Goal: Register for event/course

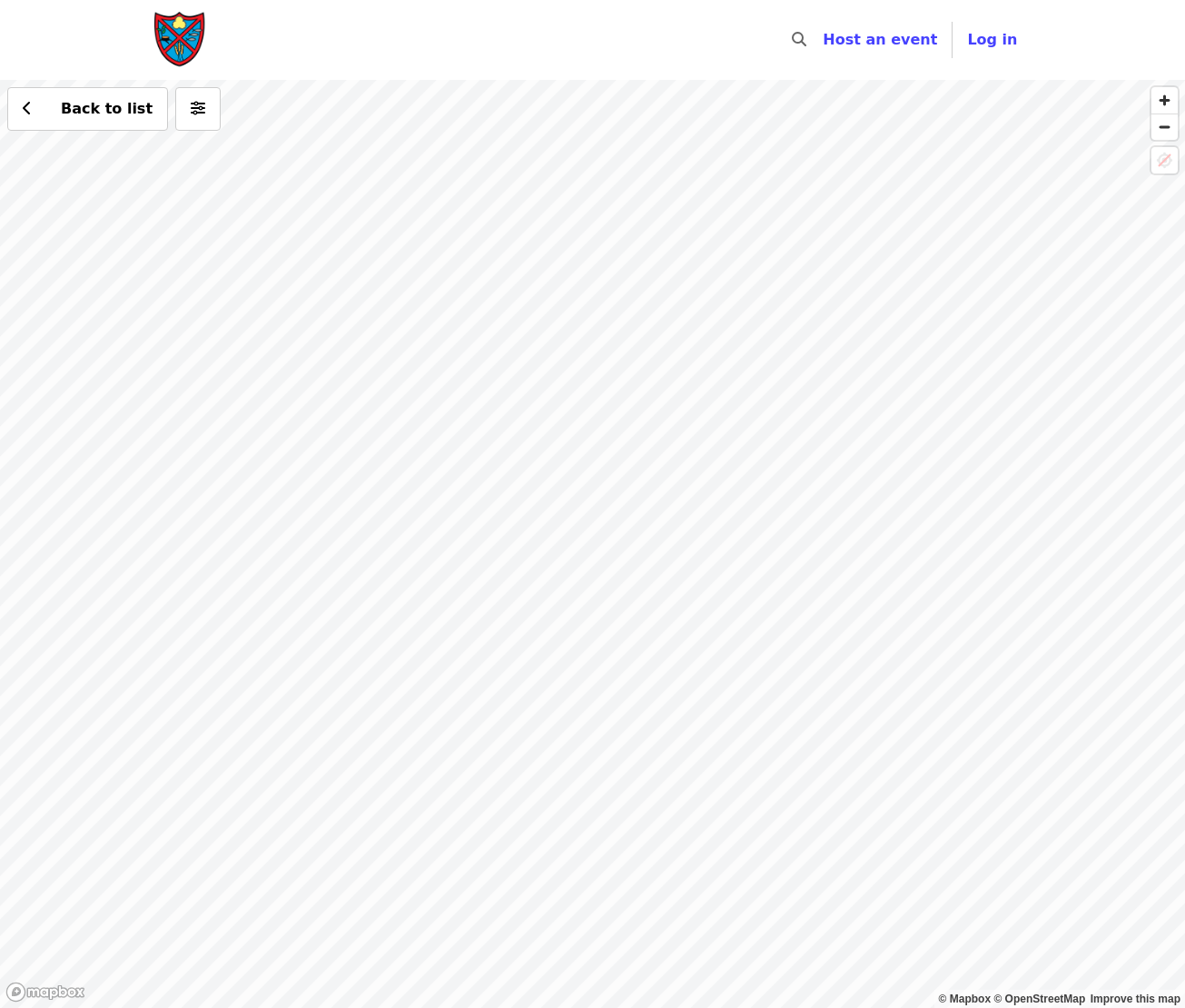
click at [683, 713] on div "Back to list" at bounding box center [592, 544] width 1185 height 928
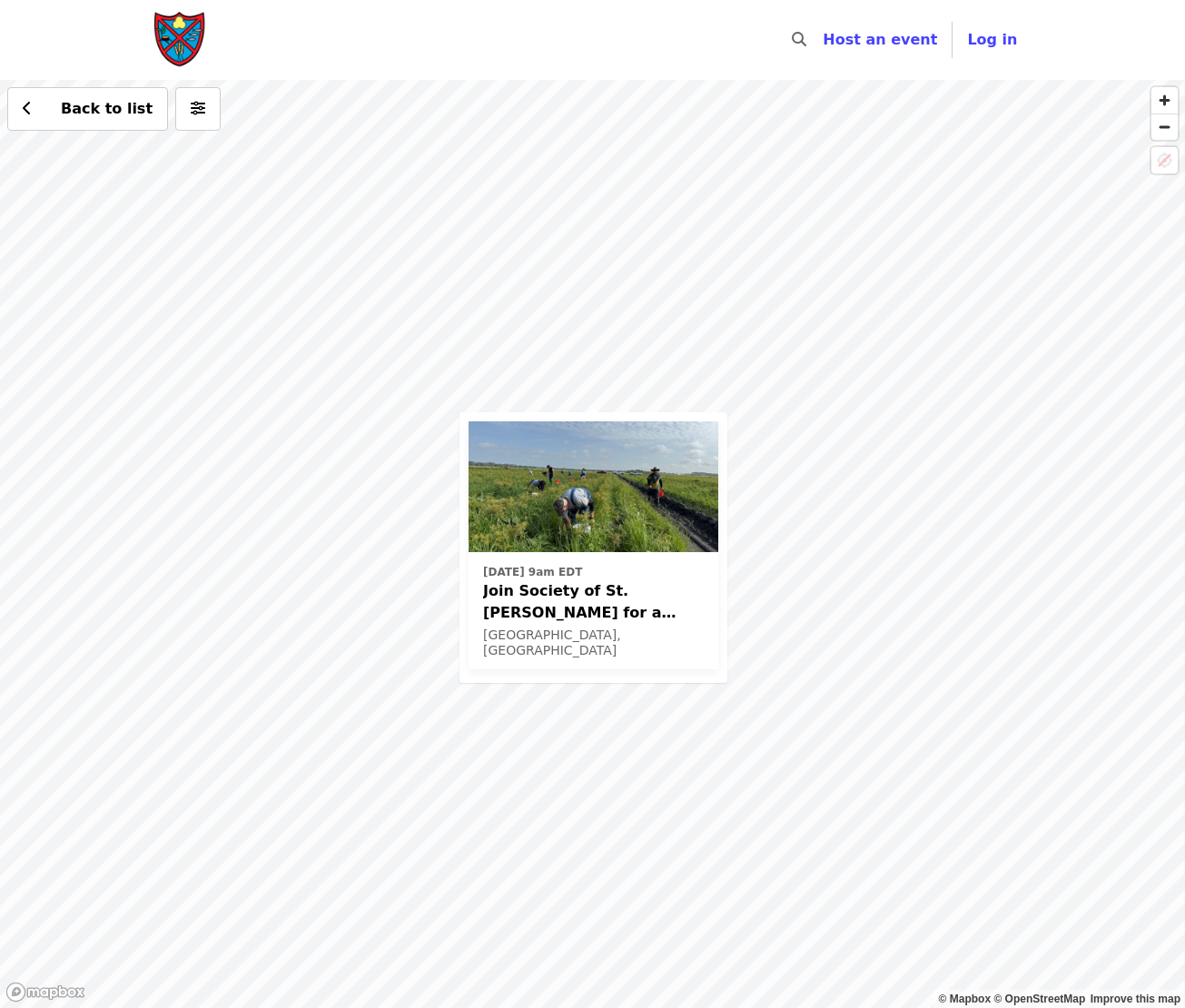
click at [562, 592] on span "Join Society of St. [PERSON_NAME] for a Glean in Mt. [PERSON_NAME] , [GEOGRAPHI…" at bounding box center [593, 601] width 221 height 44
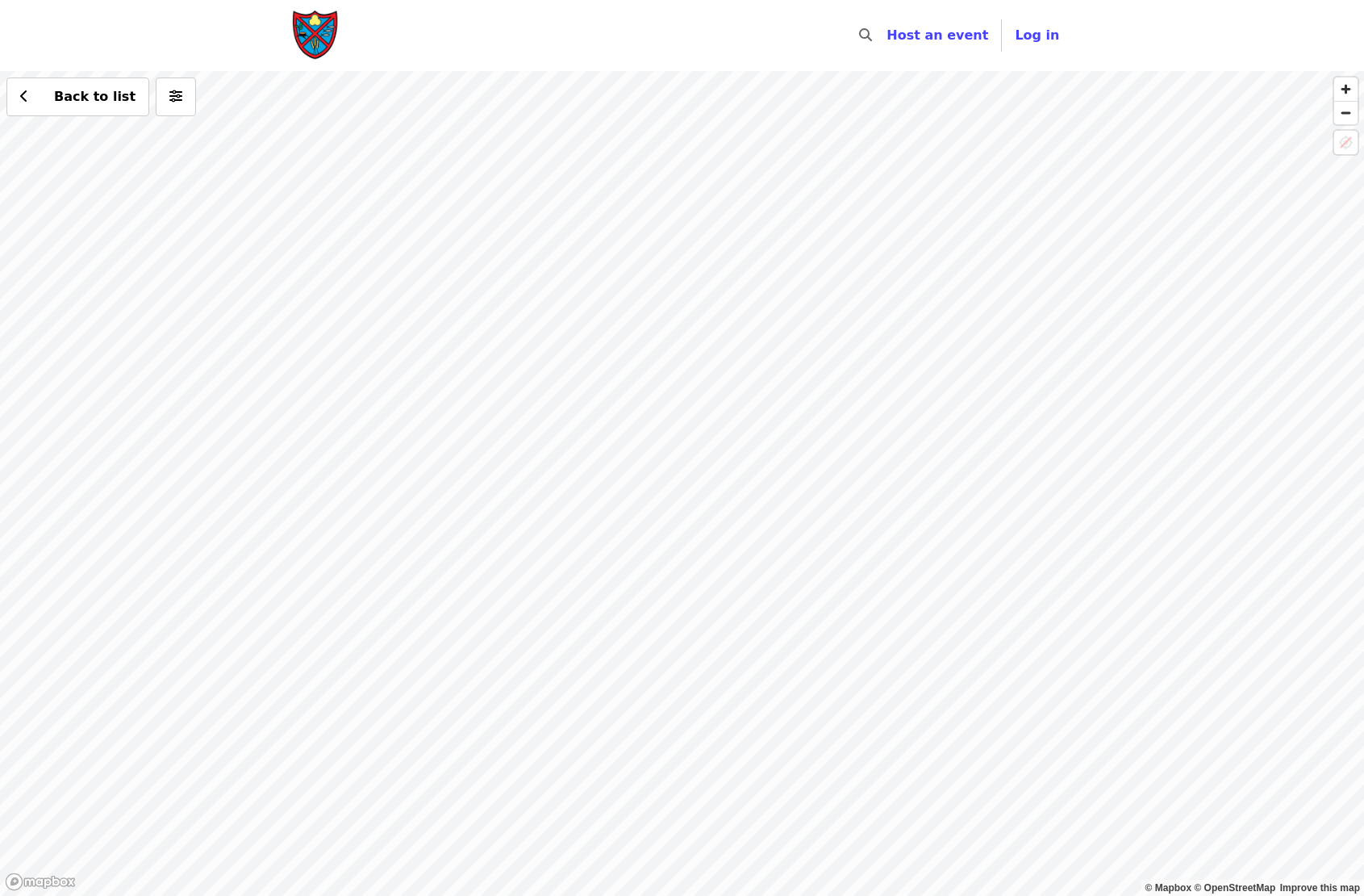
drag, startPoint x: 757, startPoint y: 433, endPoint x: 850, endPoint y: 636, distance: 223.3
click at [850, 636] on div "Back to list" at bounding box center [682, 484] width 1364 height 825
click at [649, 479] on div "Back to list" at bounding box center [682, 484] width 1364 height 825
click at [203, 376] on div "Back to list" at bounding box center [682, 484] width 1364 height 825
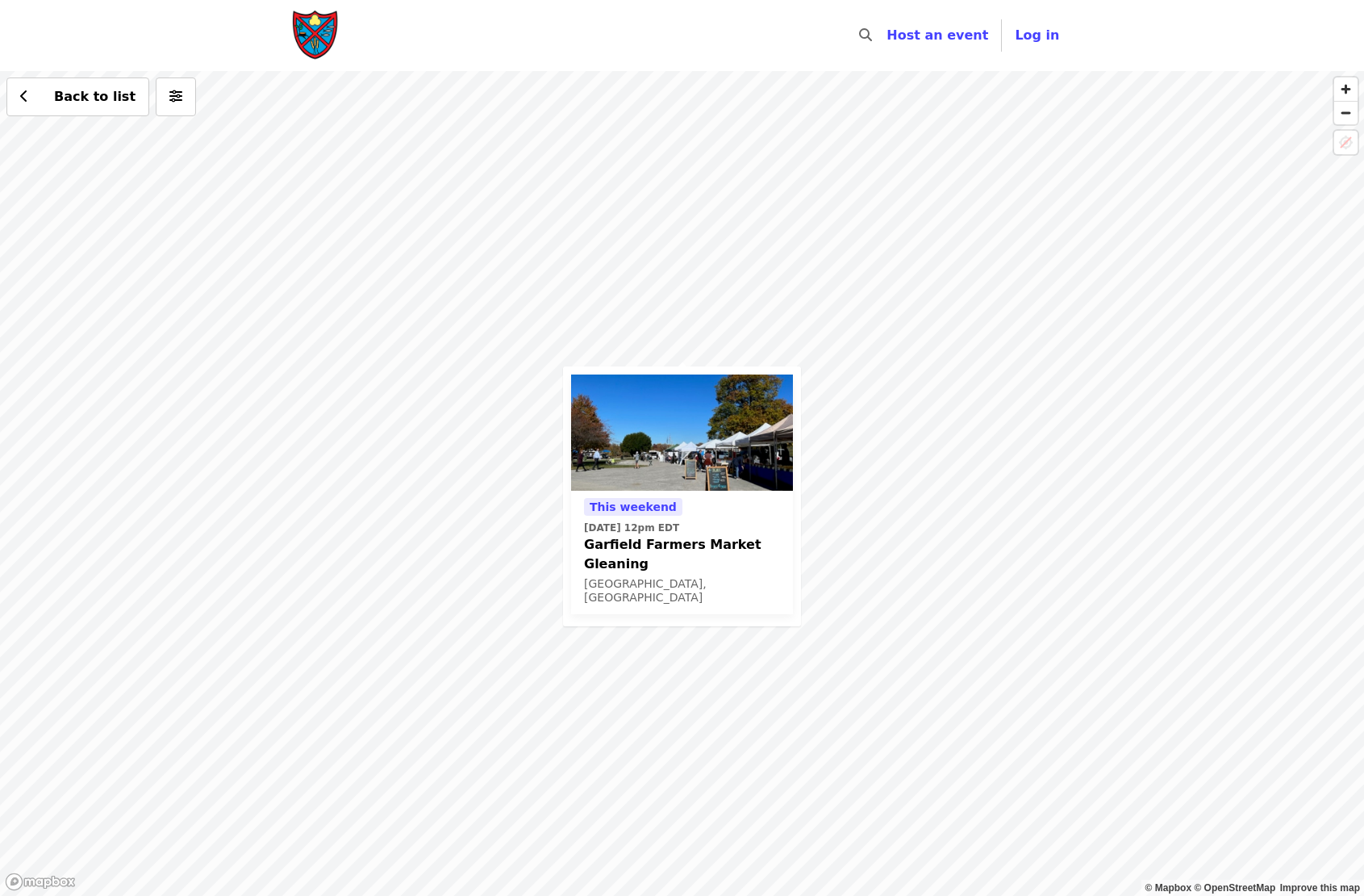
click at [626, 542] on span "Garfield Farmers Market Gleaning" at bounding box center [682, 554] width 196 height 39
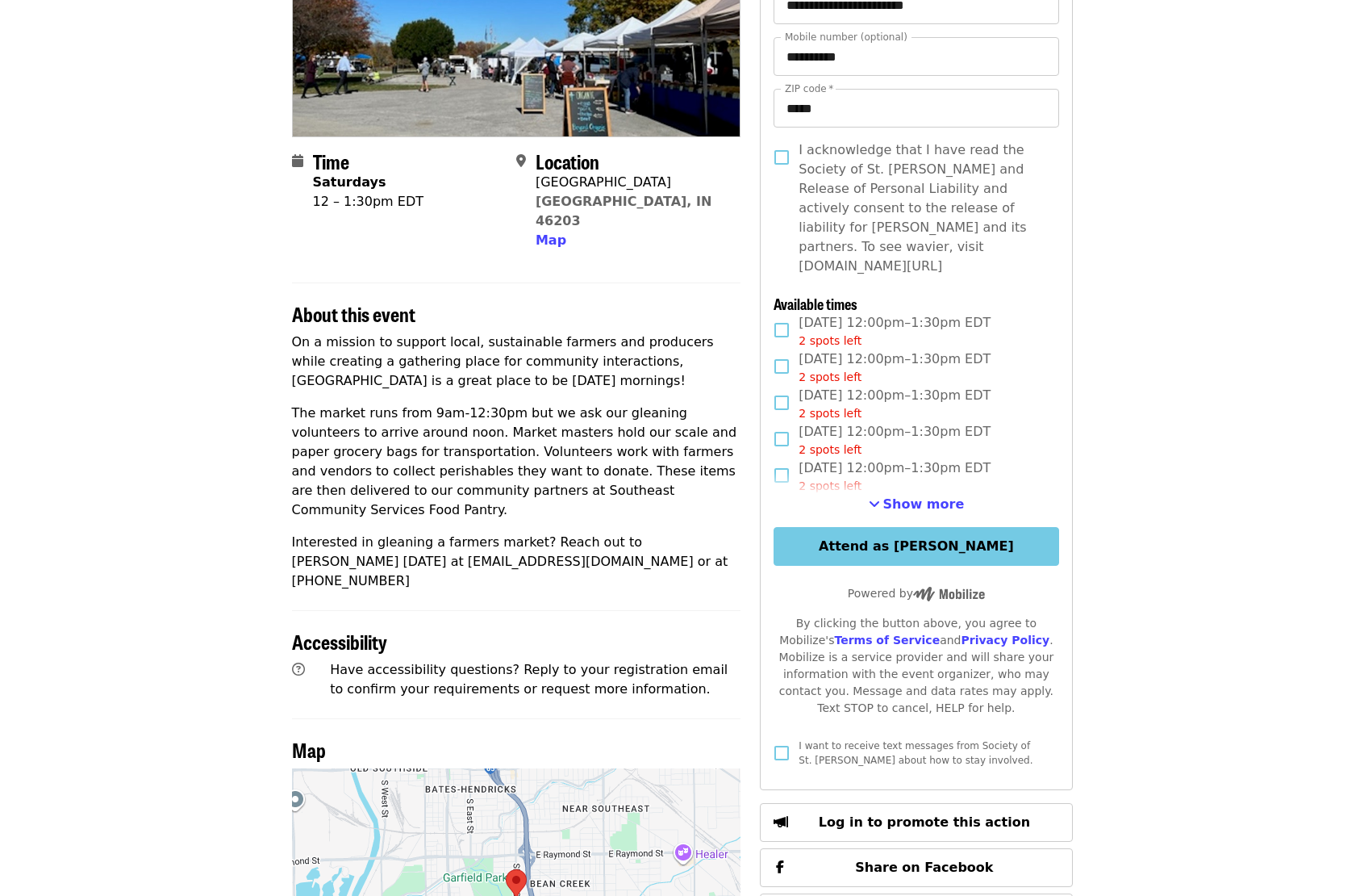
scroll to position [242, 0]
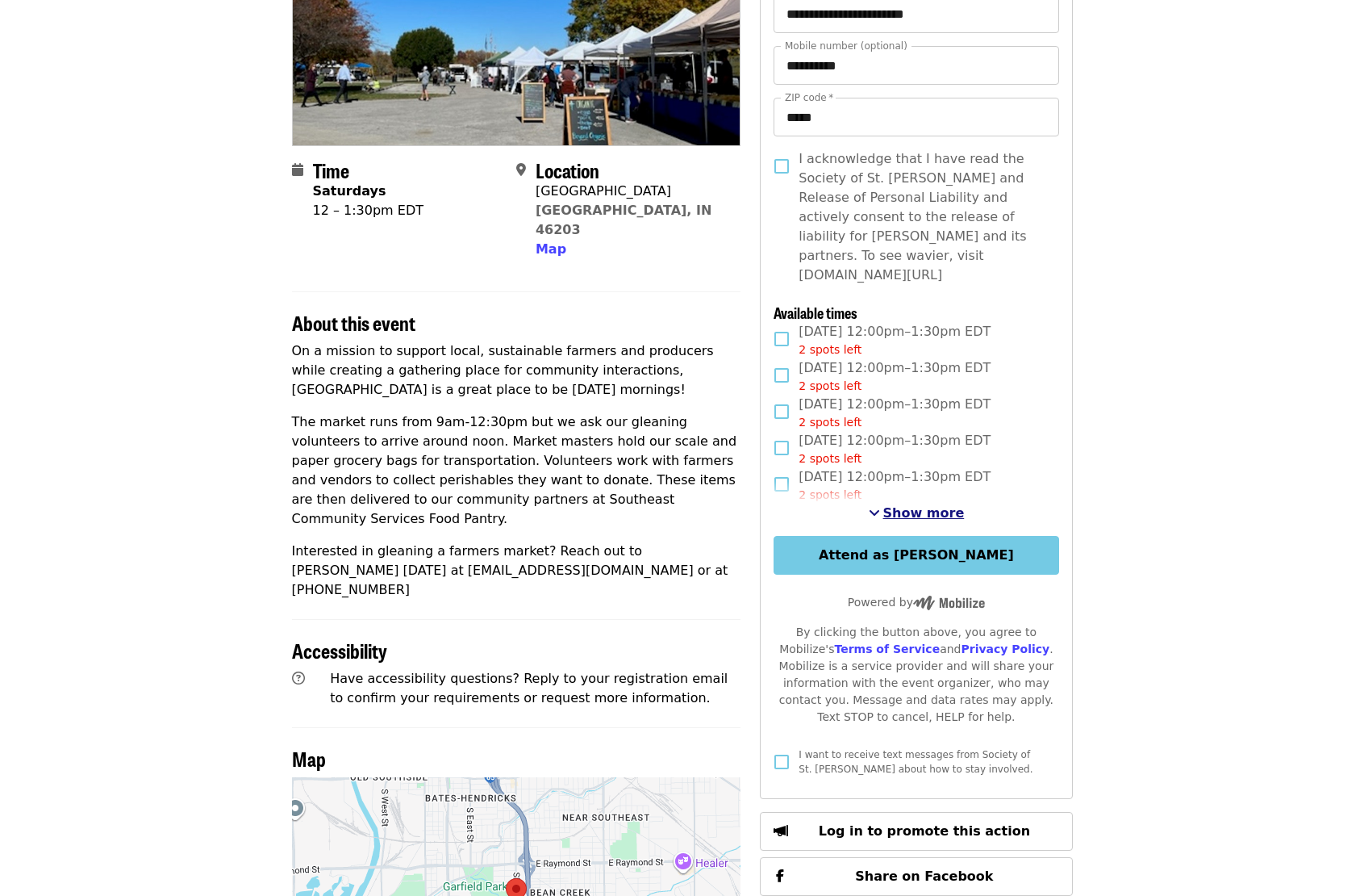
click at [906, 505] on span "Show more" at bounding box center [924, 513] width 82 height 15
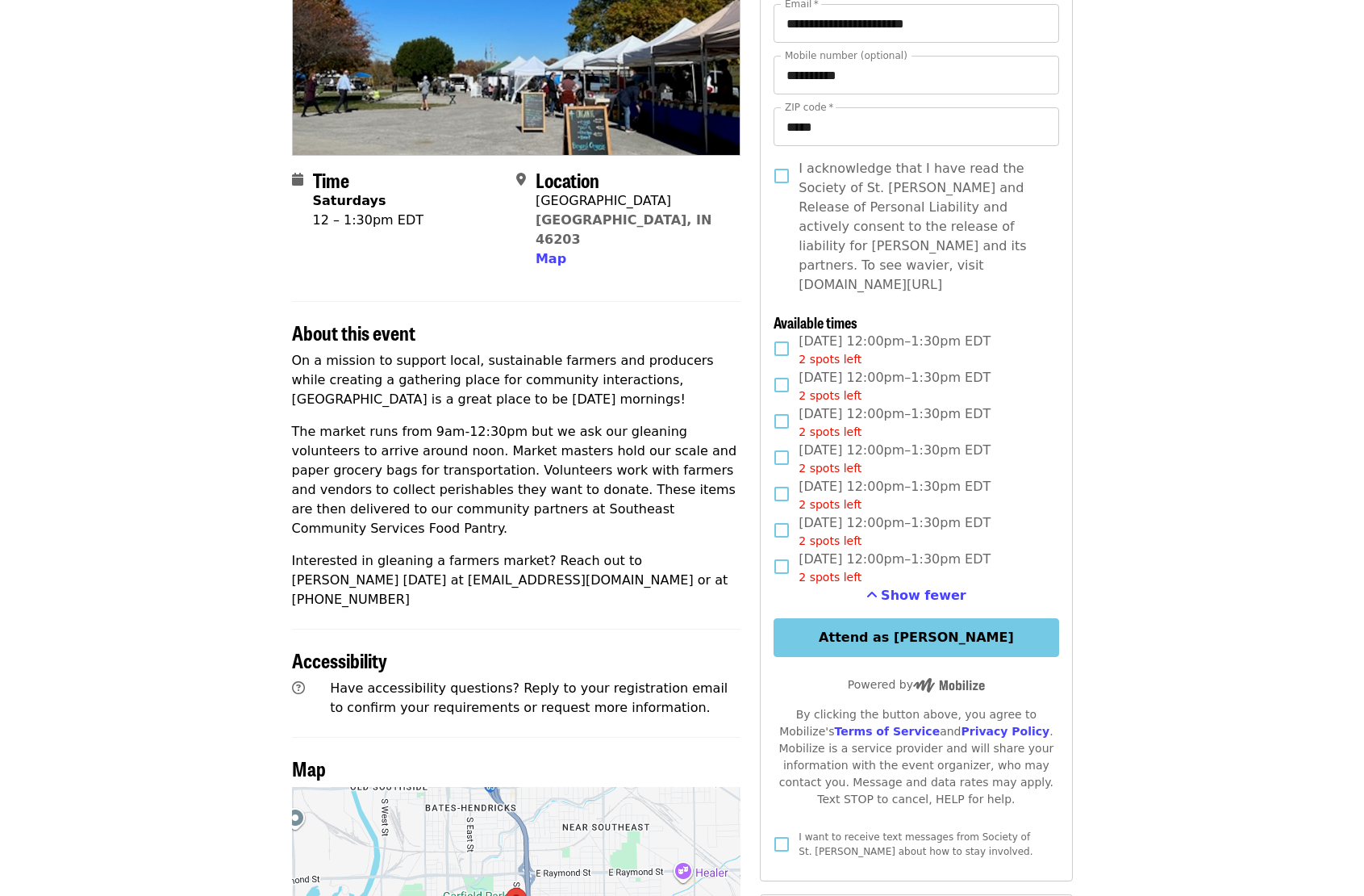
scroll to position [0, 0]
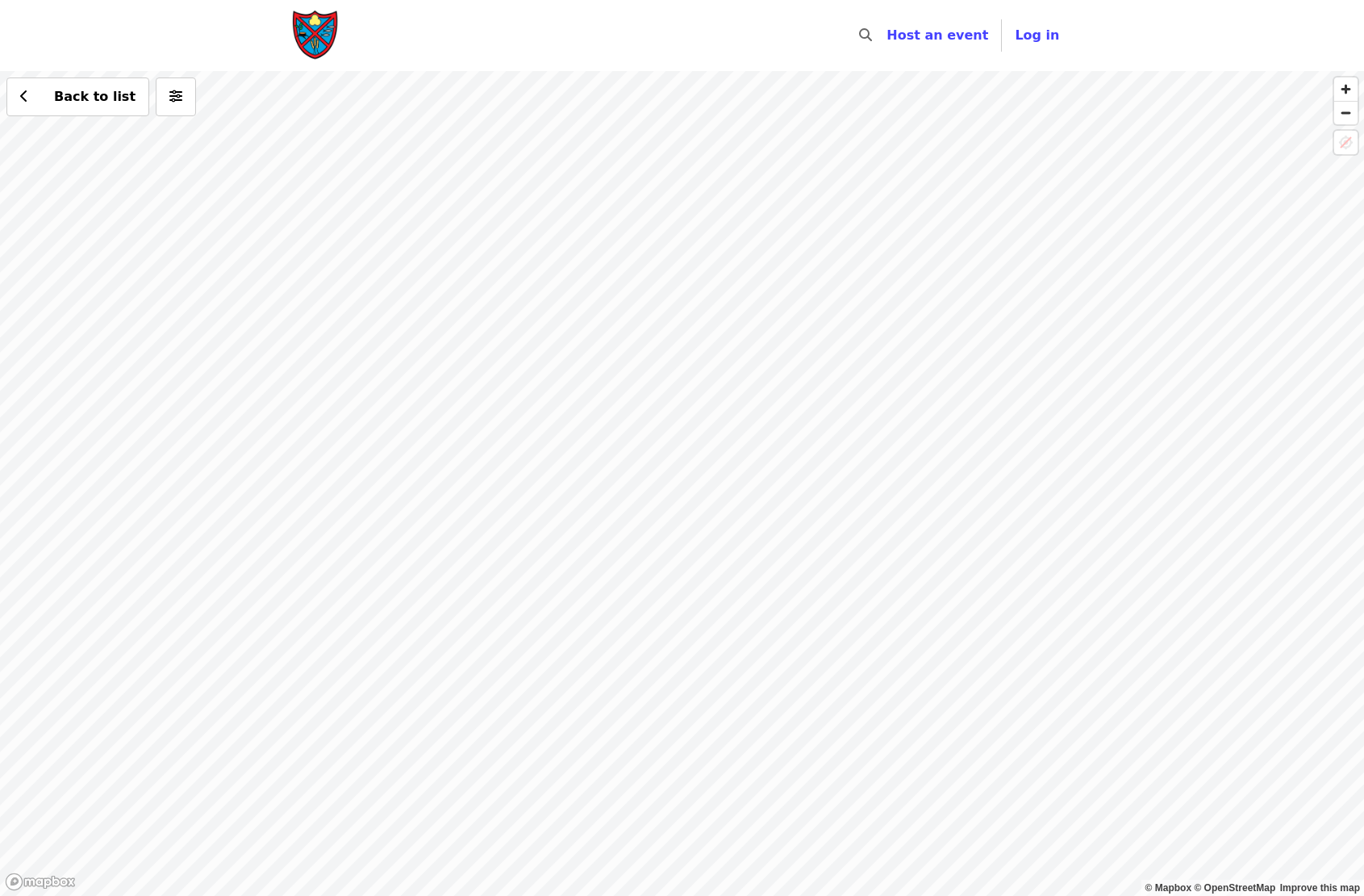
click at [591, 865] on div "Back to list" at bounding box center [682, 484] width 1364 height 825
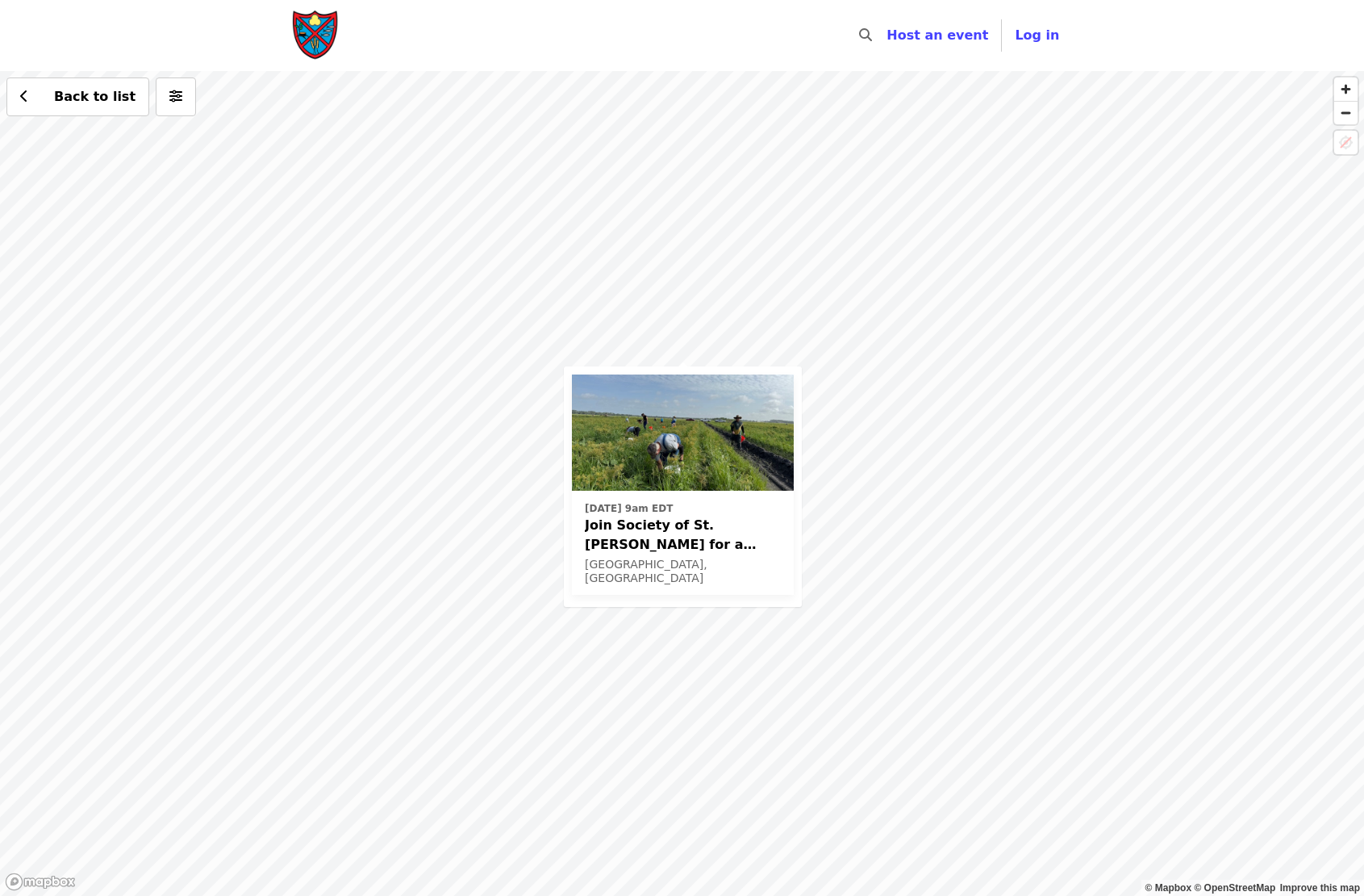
click at [656, 517] on span "Join Society of St. [PERSON_NAME] for a Glean in Mt. [PERSON_NAME] , [GEOGRAPHI…" at bounding box center [683, 535] width 196 height 39
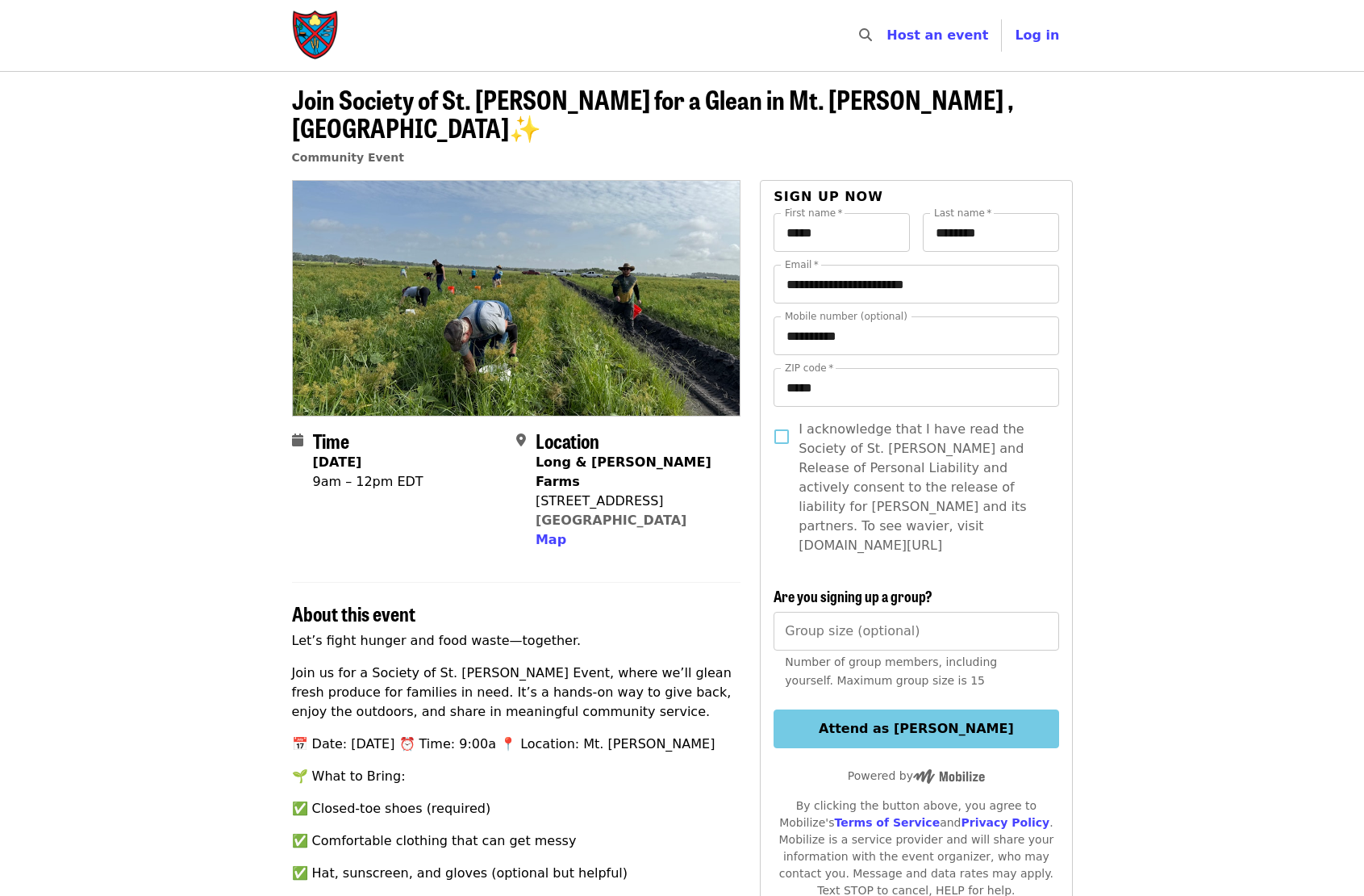
click at [339, 426] on span "Time" at bounding box center [331, 440] width 36 height 28
click at [490, 98] on span "Join Society of St. [PERSON_NAME] for a Glean in Mt. [PERSON_NAME] , [GEOGRAPHI…" at bounding box center [652, 113] width 722 height 66
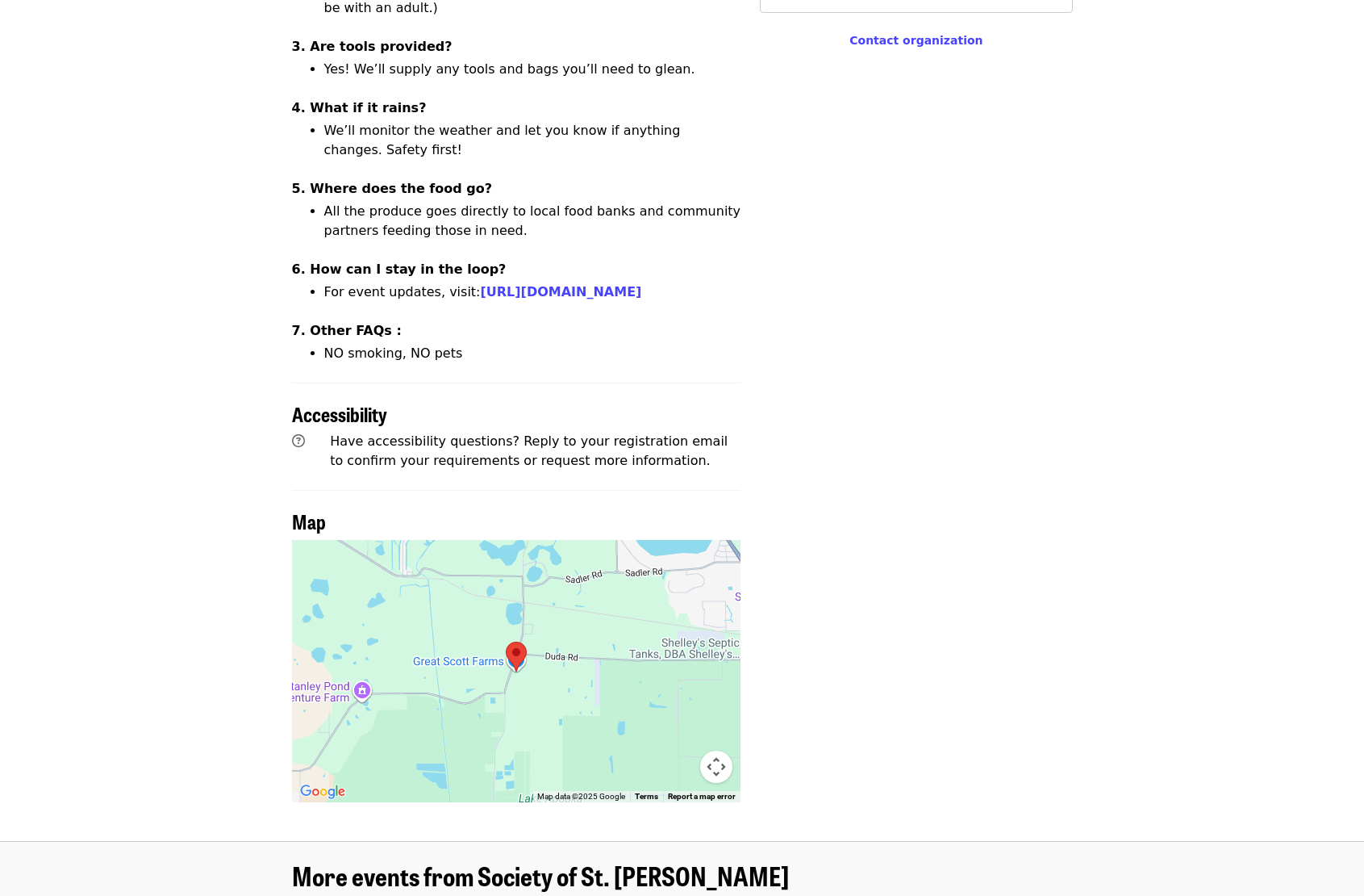
scroll to position [1210, 0]
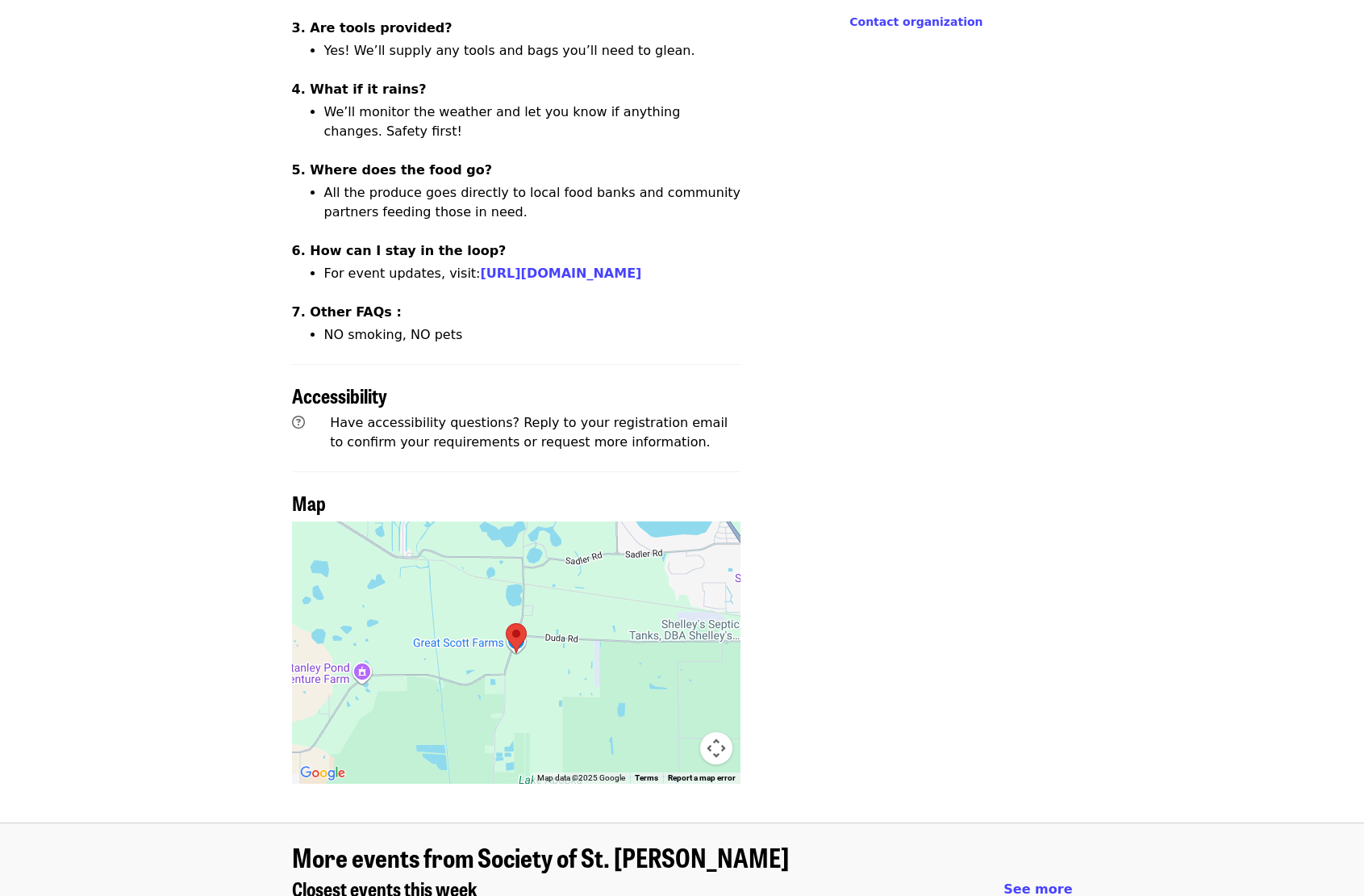
click at [512, 623] on img at bounding box center [516, 638] width 21 height 30
click at [471, 575] on div at bounding box center [516, 652] width 449 height 263
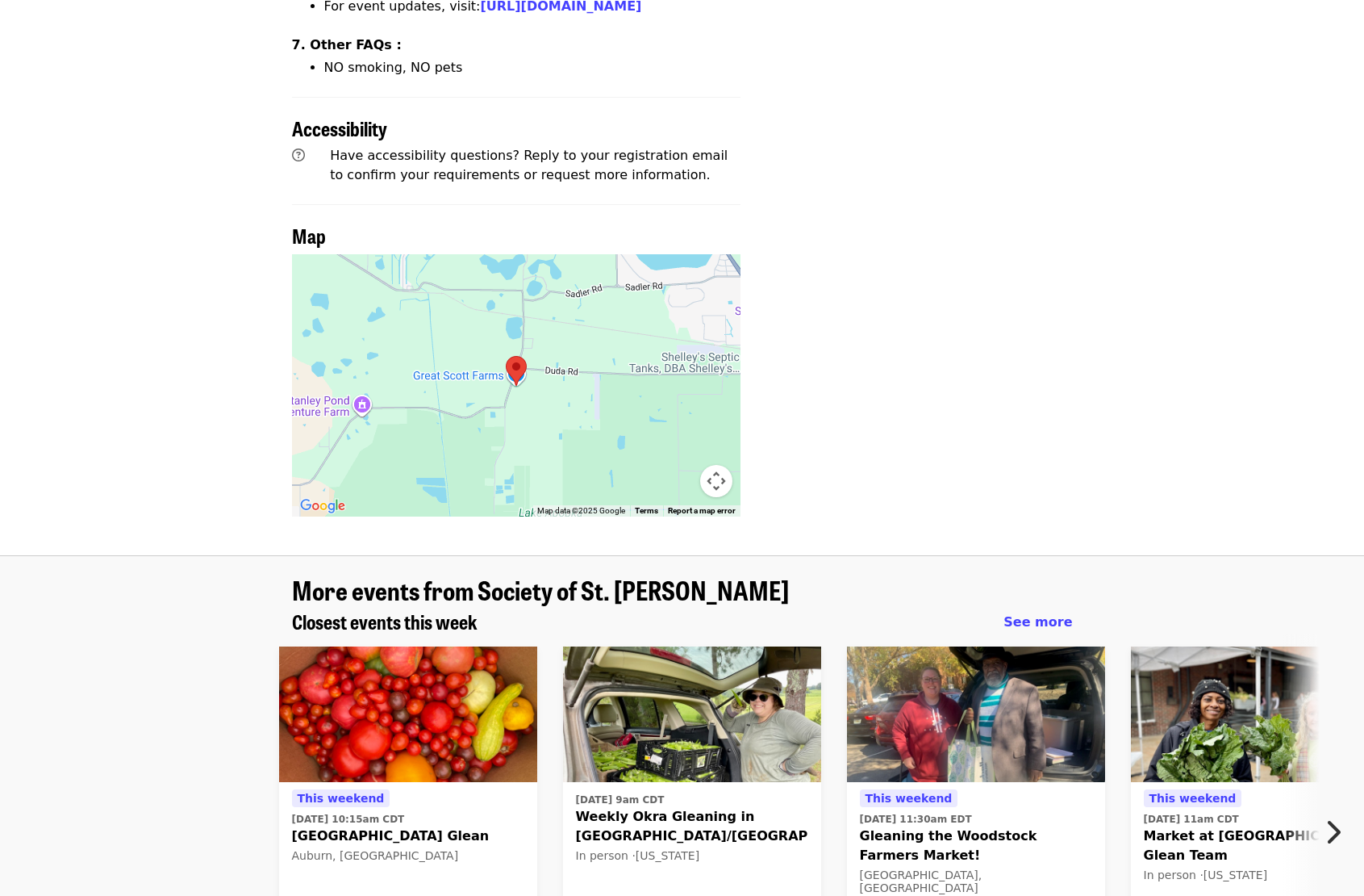
scroll to position [1372, 0]
